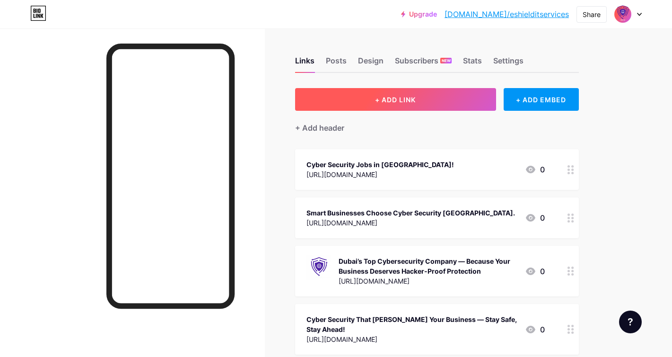
click at [427, 97] on button "+ ADD LINK" at bounding box center [395, 99] width 201 height 23
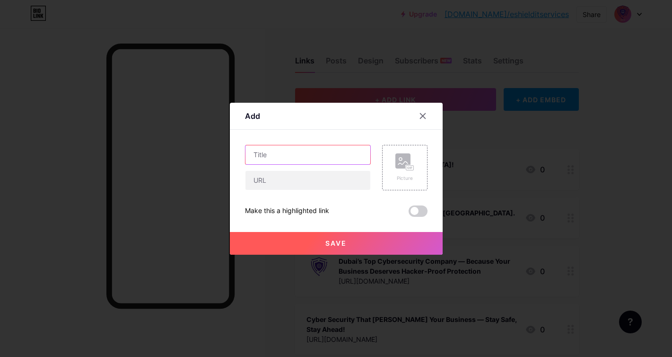
click at [280, 153] on input "text" at bounding box center [307, 154] width 125 height 19
paste input "Most Popular SIEM Tools in [DATE] – Stay Ahead of Cyber Threats"
type input "Most Popular SIEM Tools in [DATE] – Stay Ahead of Cyber Threats"
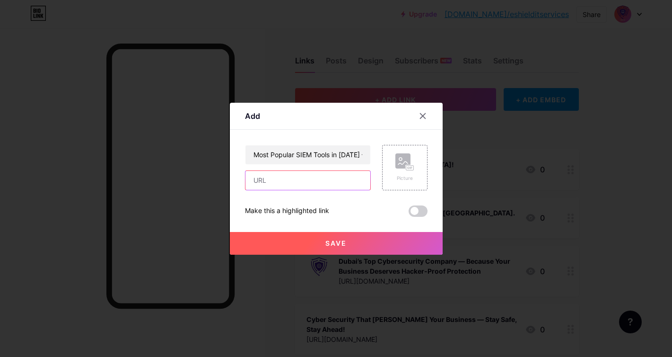
click at [286, 187] on input "text" at bounding box center [307, 180] width 125 height 19
paste input "[URL][DOMAIN_NAME]"
type input "[URL][DOMAIN_NAME]"
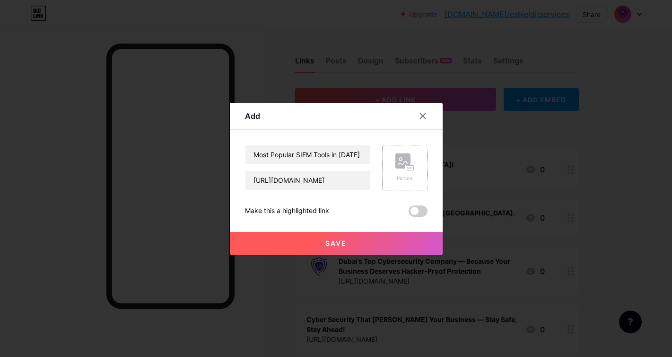
click at [409, 171] on div "Picture" at bounding box center [404, 167] width 19 height 28
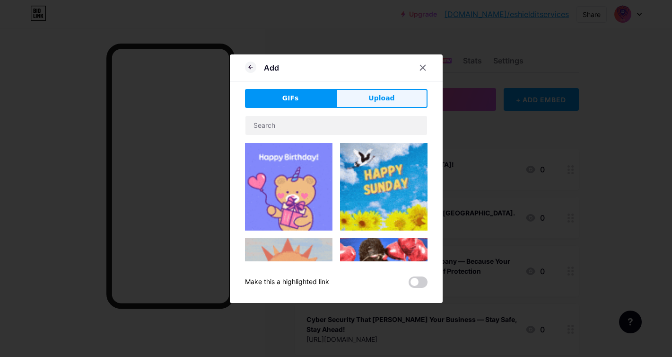
click at [363, 91] on button "Upload" at bounding box center [381, 98] width 91 height 19
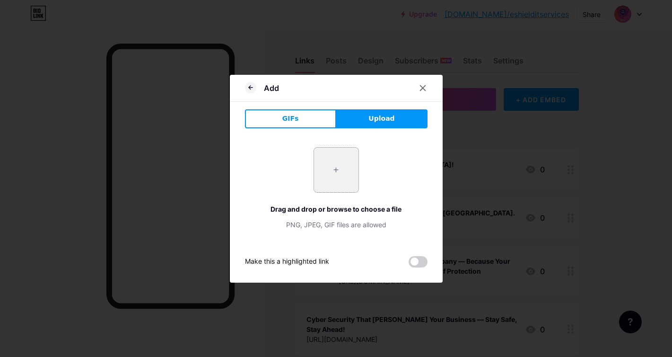
click at [345, 174] on input "file" at bounding box center [336, 170] width 44 height 44
type input "C:\fakepath\ Most Popular SIEM Tools in [DATE] – Stay Ahead of Cyber Threats.jp…"
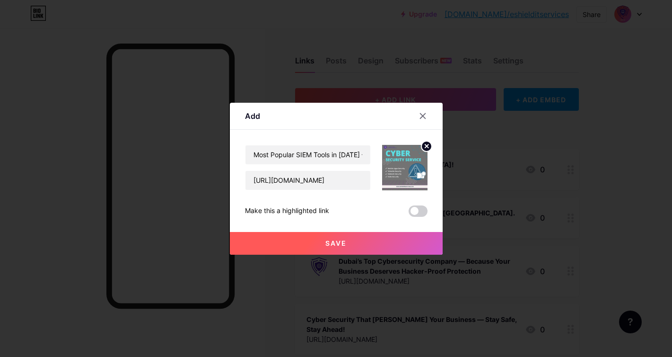
click at [343, 247] on button "Save" at bounding box center [336, 243] width 213 height 23
